Goal: Task Accomplishment & Management: Manage account settings

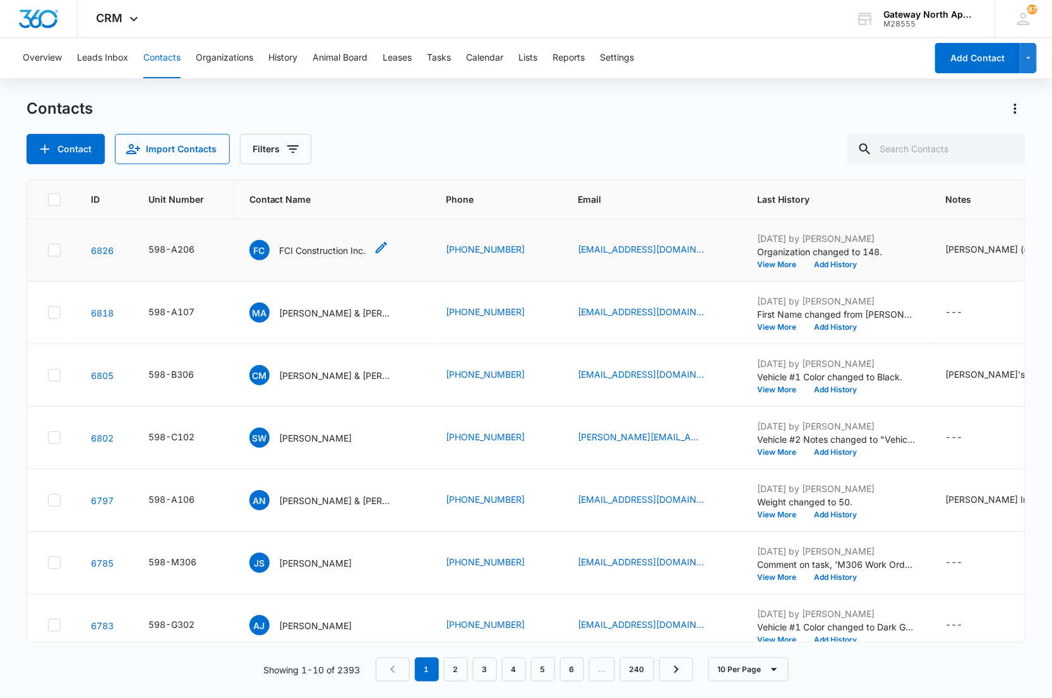
click at [342, 253] on p "FCI Construction Inc." at bounding box center [323, 250] width 87 height 13
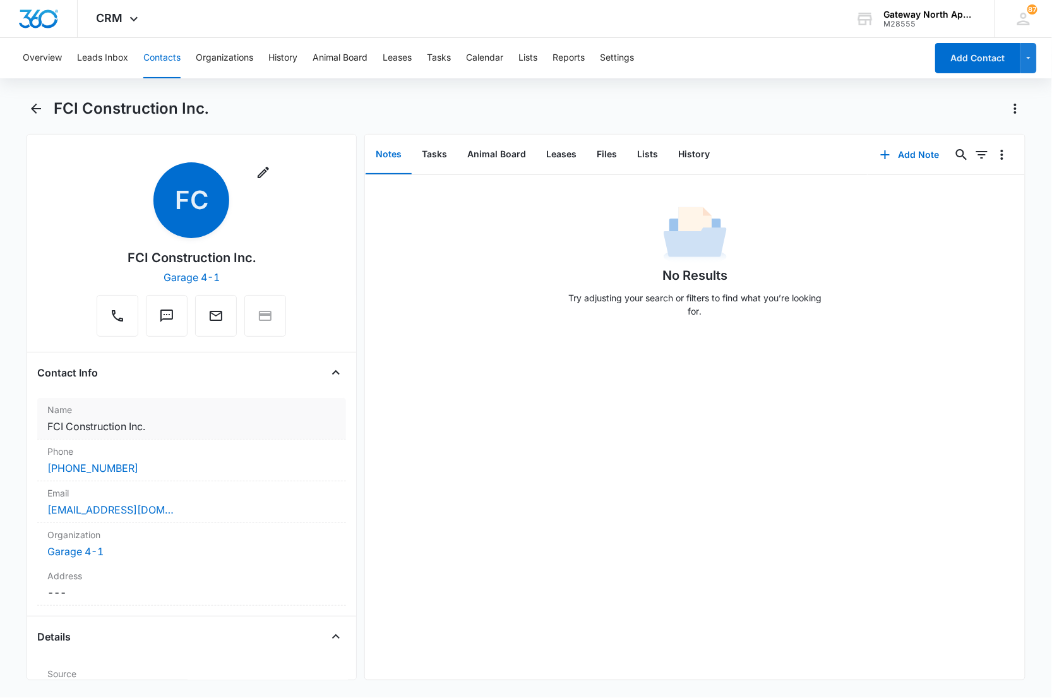
click at [152, 426] on dd "Cancel Save Changes FCI Construction Inc." at bounding box center [191, 426] width 289 height 15
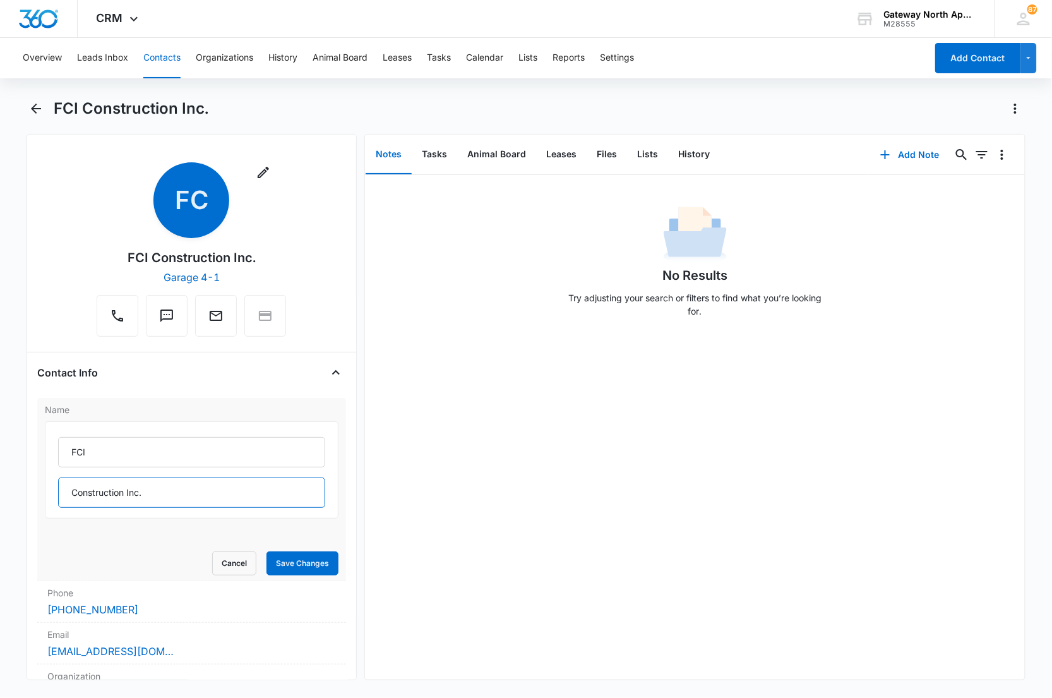
drag, startPoint x: 169, startPoint y: 493, endPoint x: 47, endPoint y: 491, distance: 121.3
click at [42, 504] on div "Name FCI Construction Inc. Cancel Save Changes" at bounding box center [191, 489] width 309 height 183
type input "Constructors Inc."
click at [286, 565] on button "Save Changes" at bounding box center [302, 563] width 72 height 24
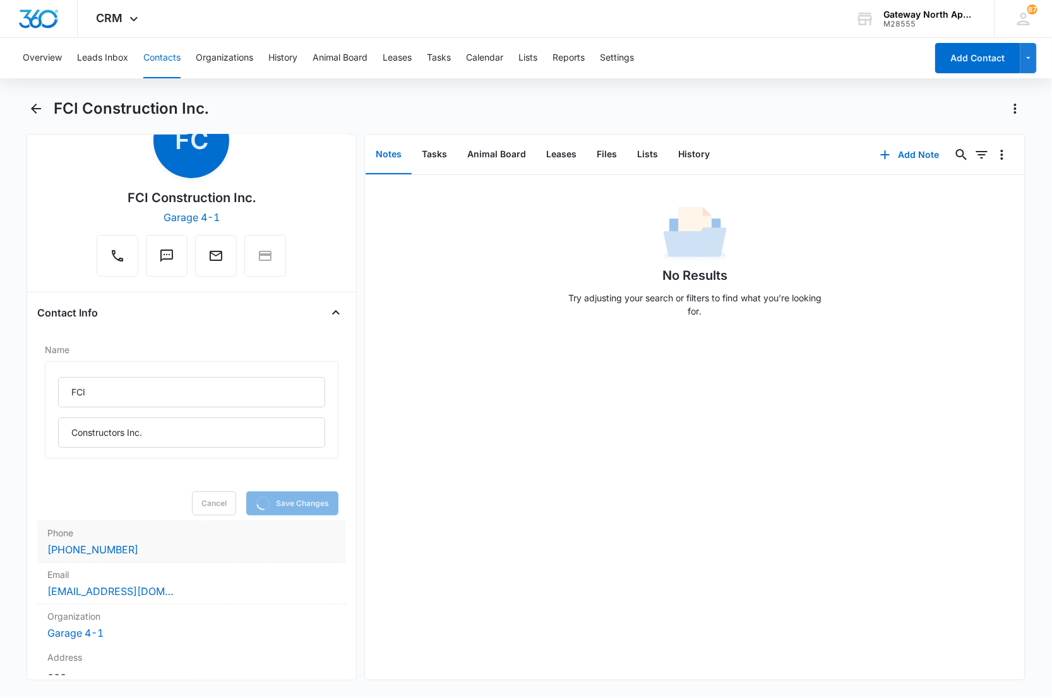
scroll to position [140, 0]
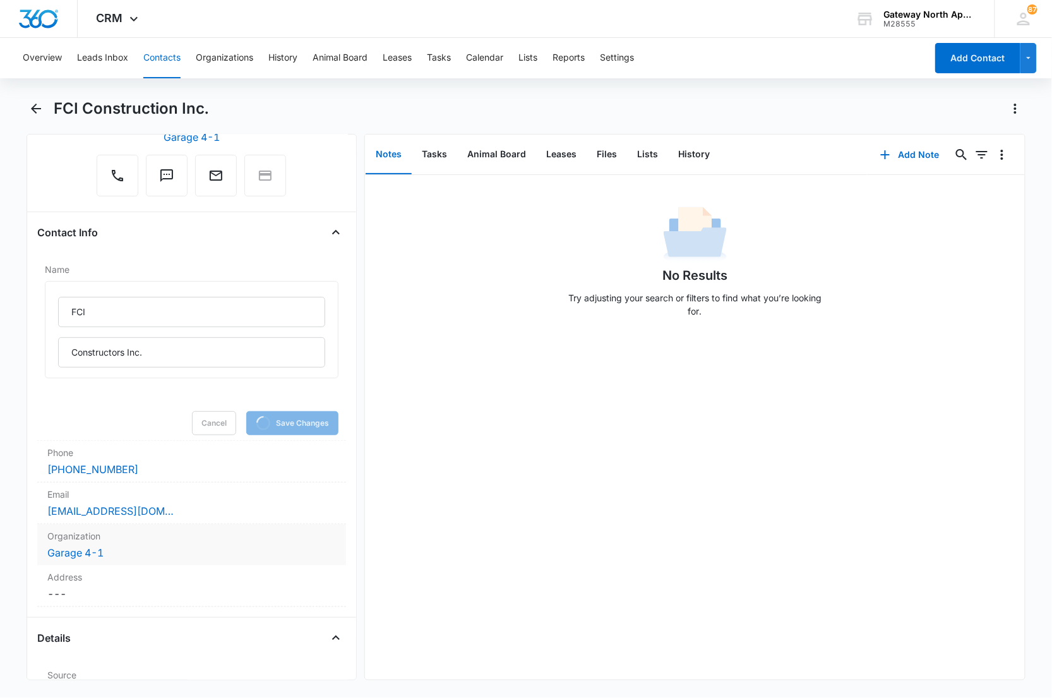
click at [184, 552] on dd "Cancel Save Changes Garage 4-1" at bounding box center [191, 552] width 289 height 15
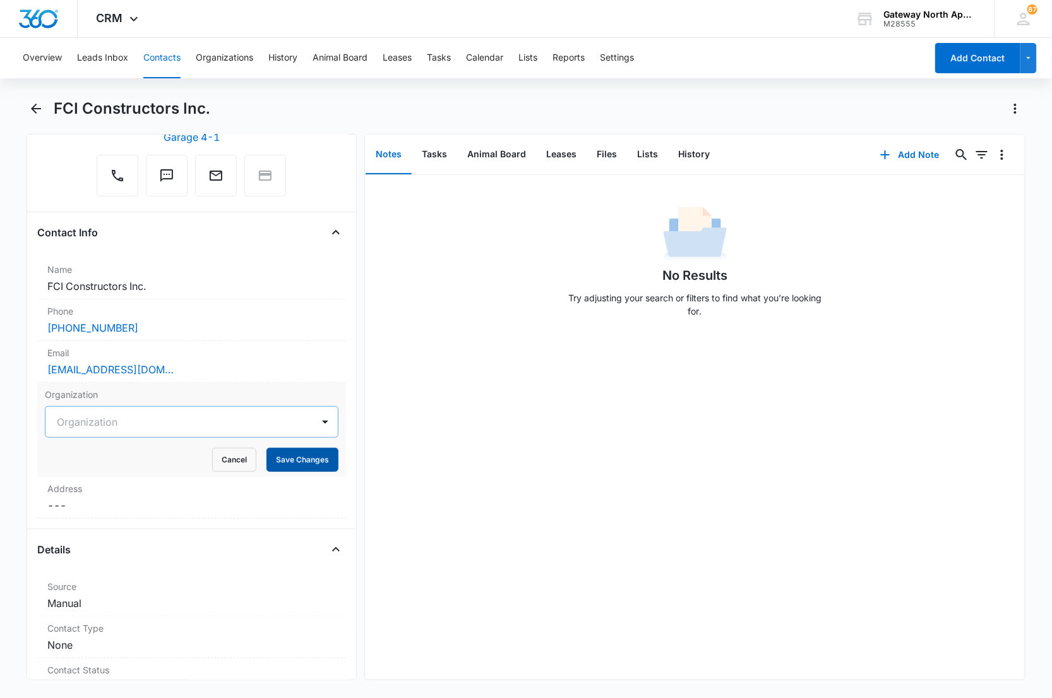
click at [279, 460] on button "Save Changes" at bounding box center [302, 460] width 72 height 24
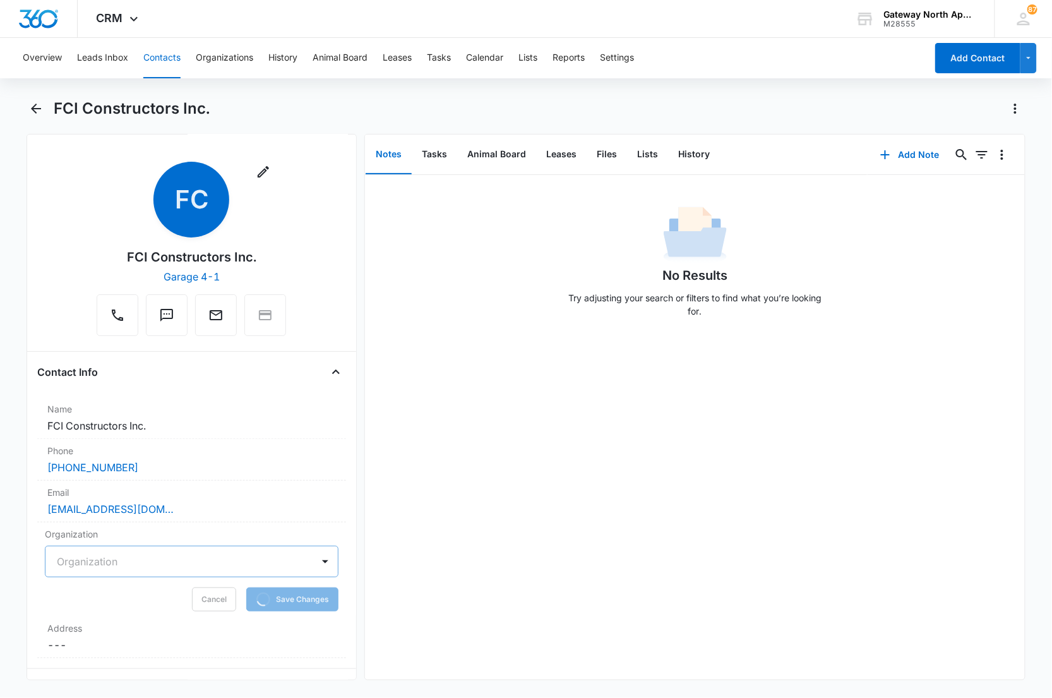
scroll to position [0, 0]
click at [166, 551] on dd "Cancel Save Changes Garage 4-1" at bounding box center [191, 551] width 289 height 15
click at [225, 602] on button "Cancel" at bounding box center [234, 600] width 44 height 24
click at [32, 104] on icon "Back" at bounding box center [35, 108] width 15 height 15
